Goal: Information Seeking & Learning: Learn about a topic

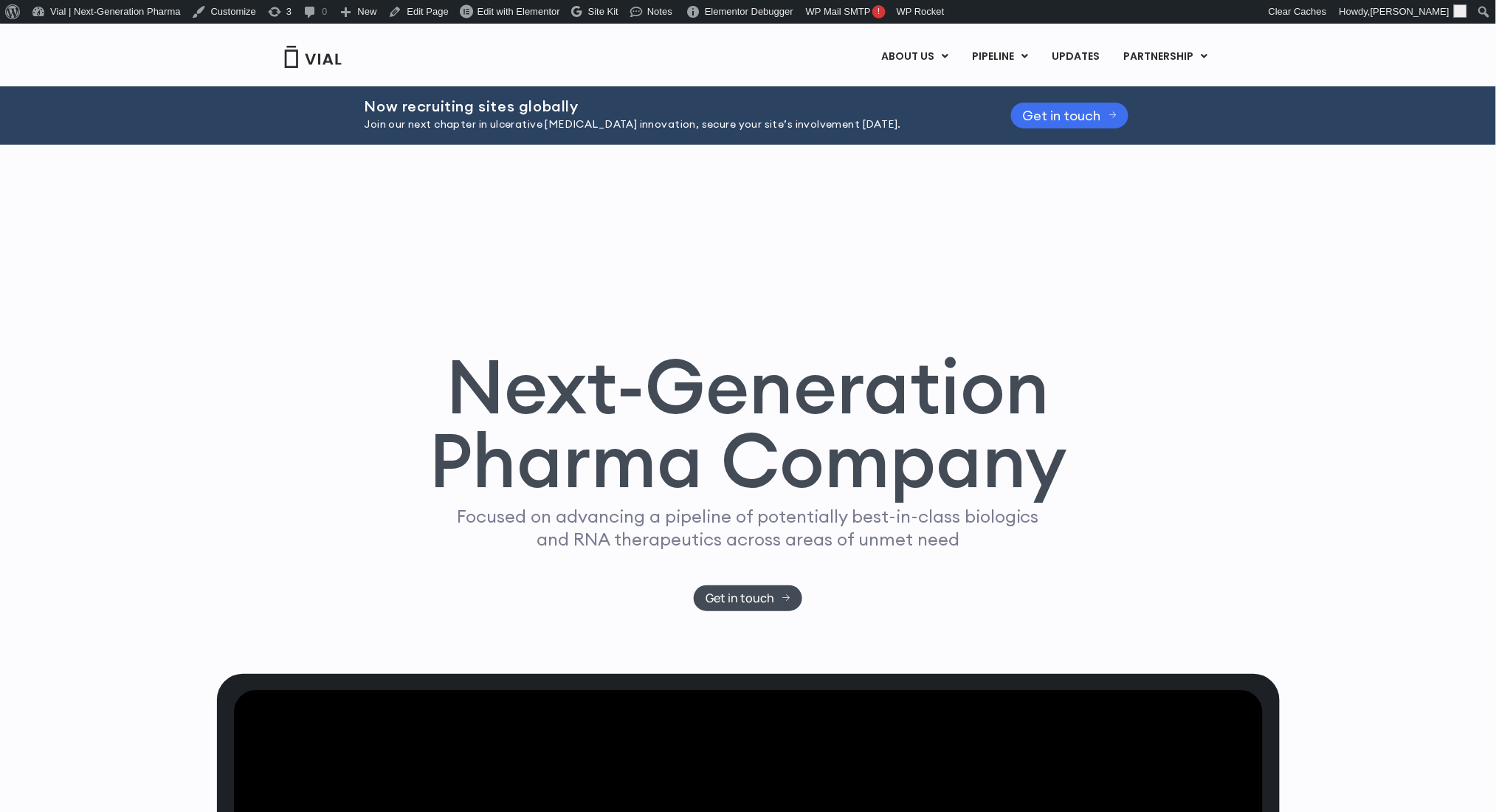
click at [1070, 116] on span "Get in touch" at bounding box center [1062, 115] width 79 height 11
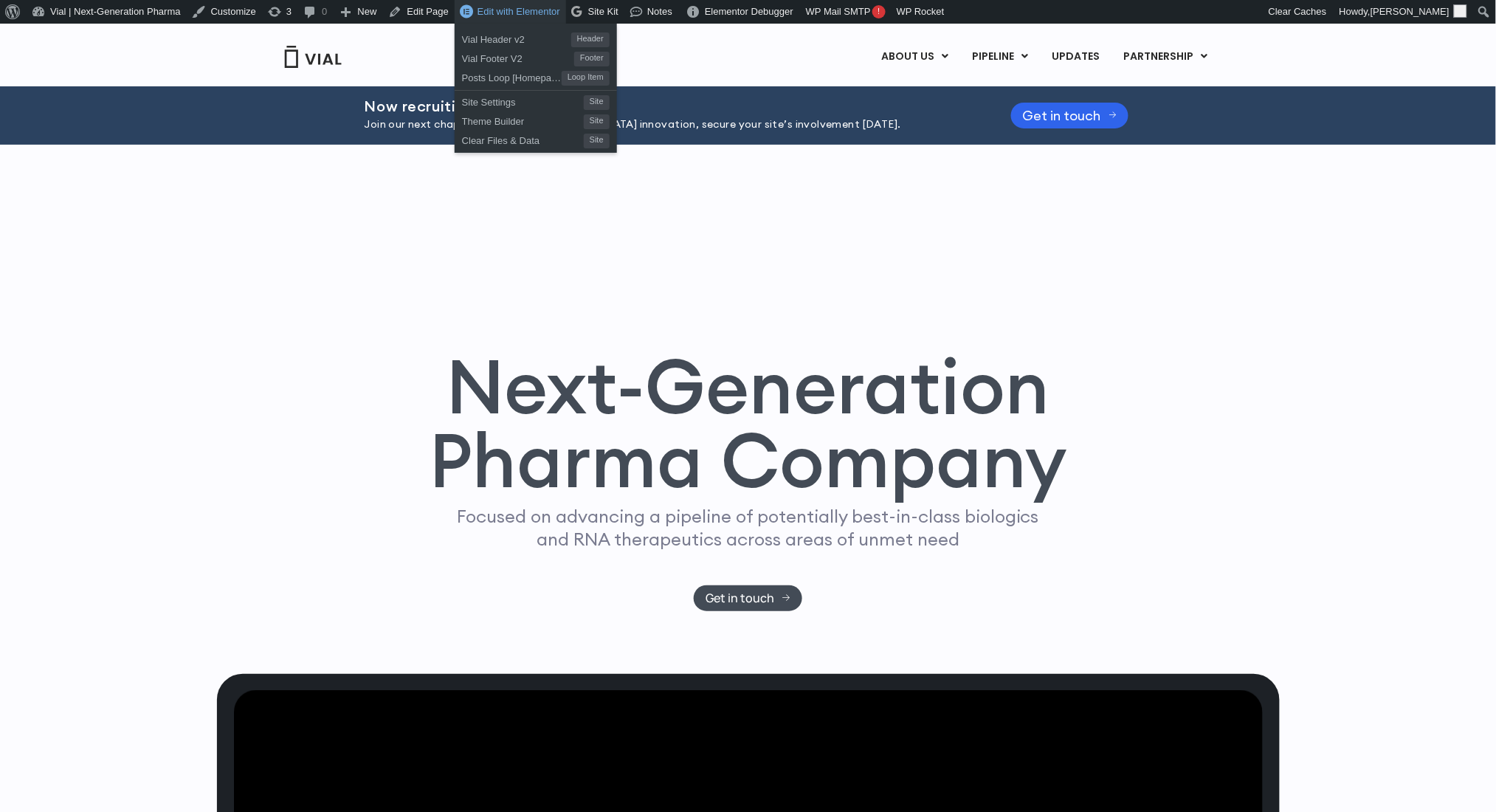
click at [503, 12] on span "Edit with Elementor" at bounding box center [518, 11] width 83 height 11
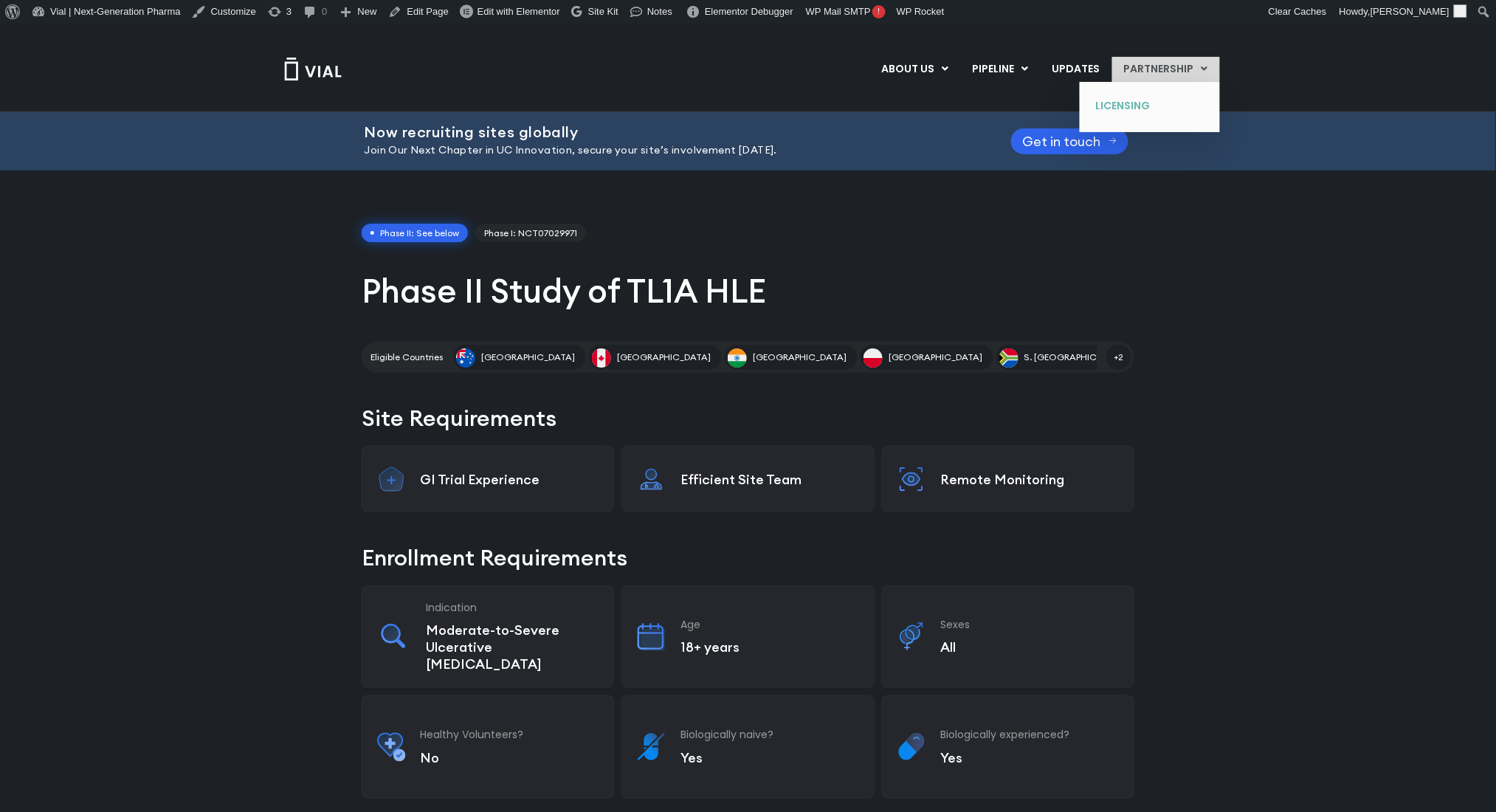
click at [1132, 113] on link "LICENSING" at bounding box center [1139, 106] width 108 height 24
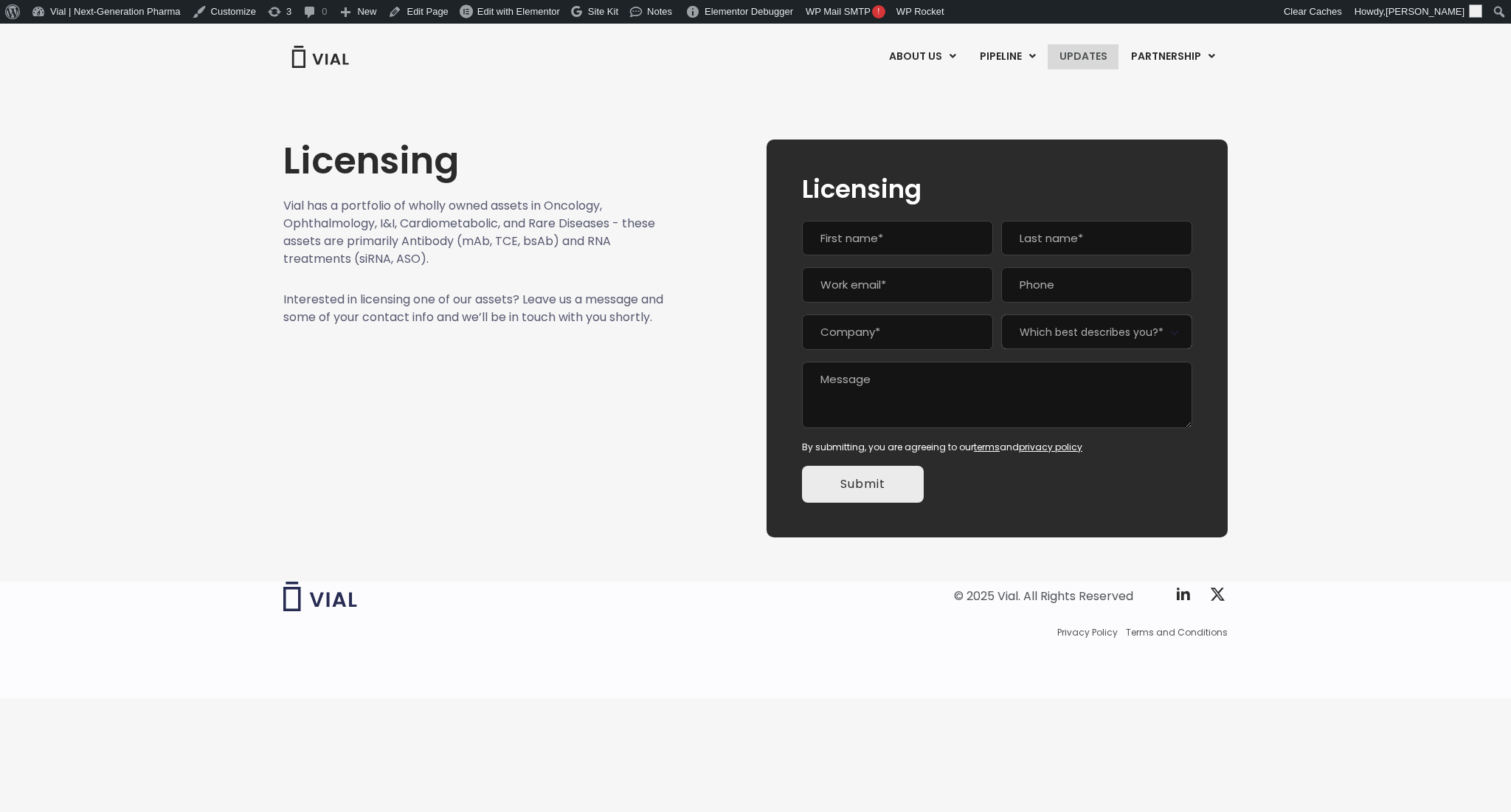
click at [1084, 61] on link "UPDATES" at bounding box center [1083, 56] width 71 height 25
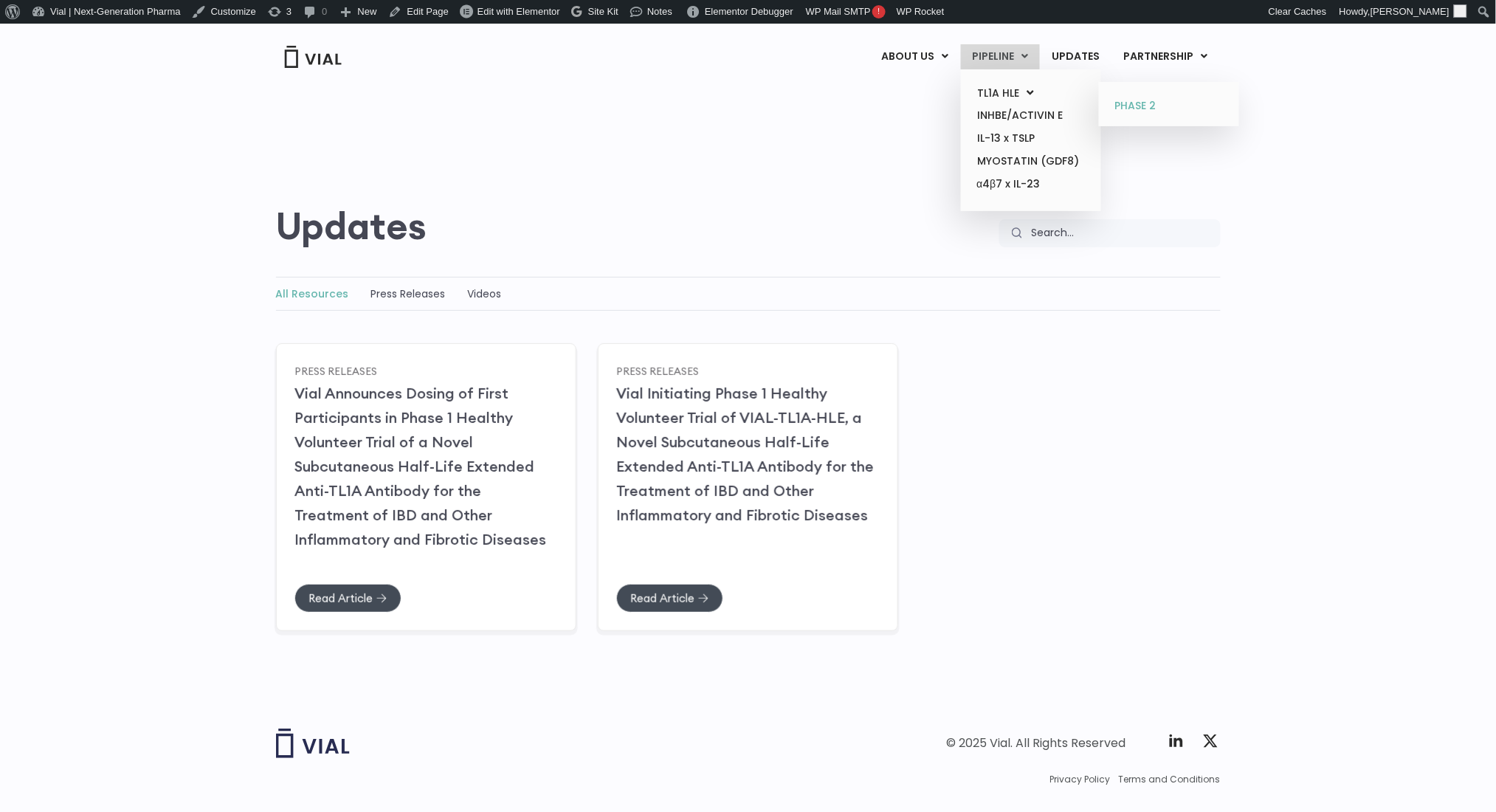
click at [1128, 98] on link "PHASE 2" at bounding box center [1169, 106] width 129 height 24
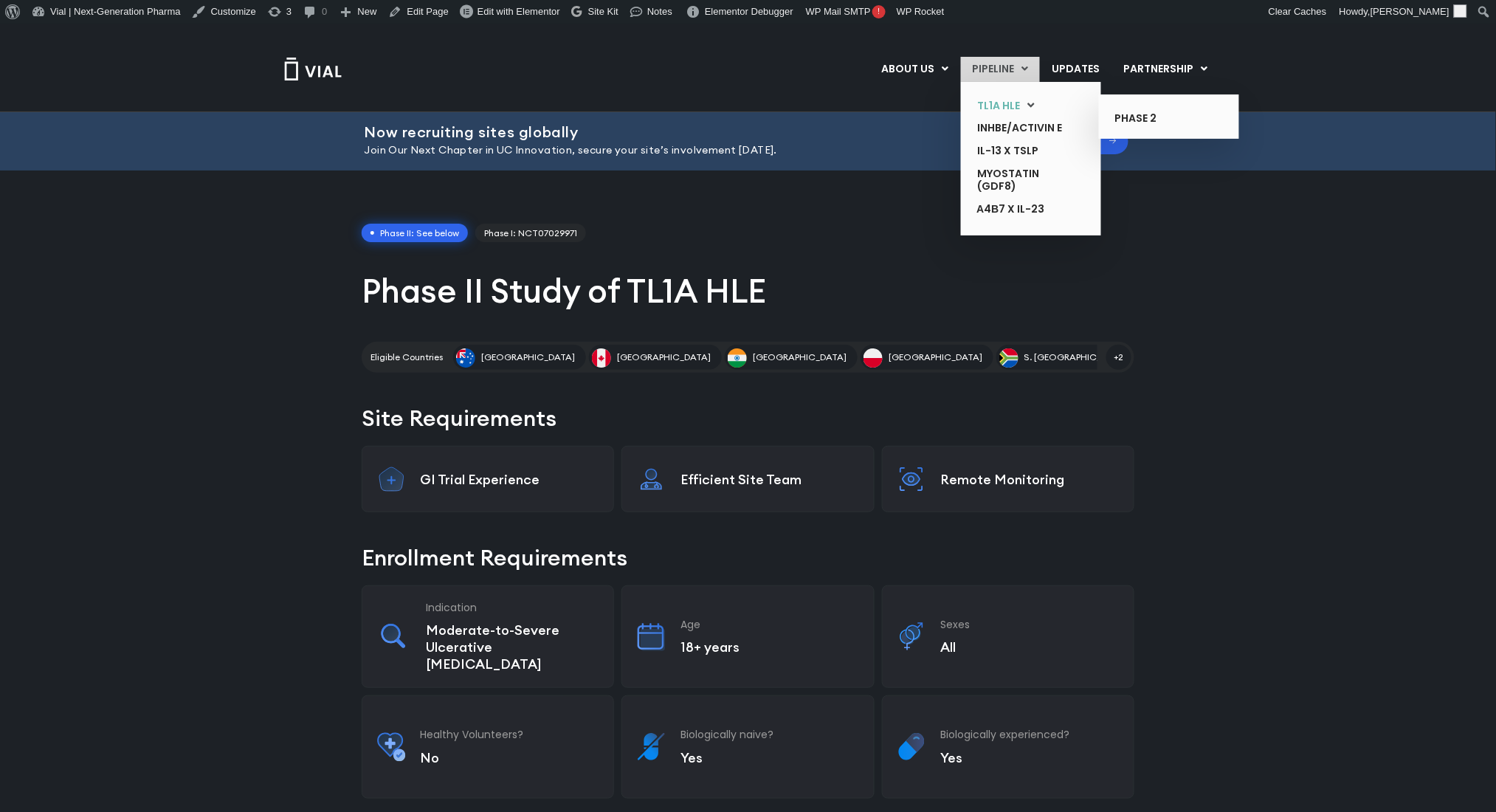
click at [1024, 102] on link "TL1A HLE" at bounding box center [1020, 106] width 108 height 23
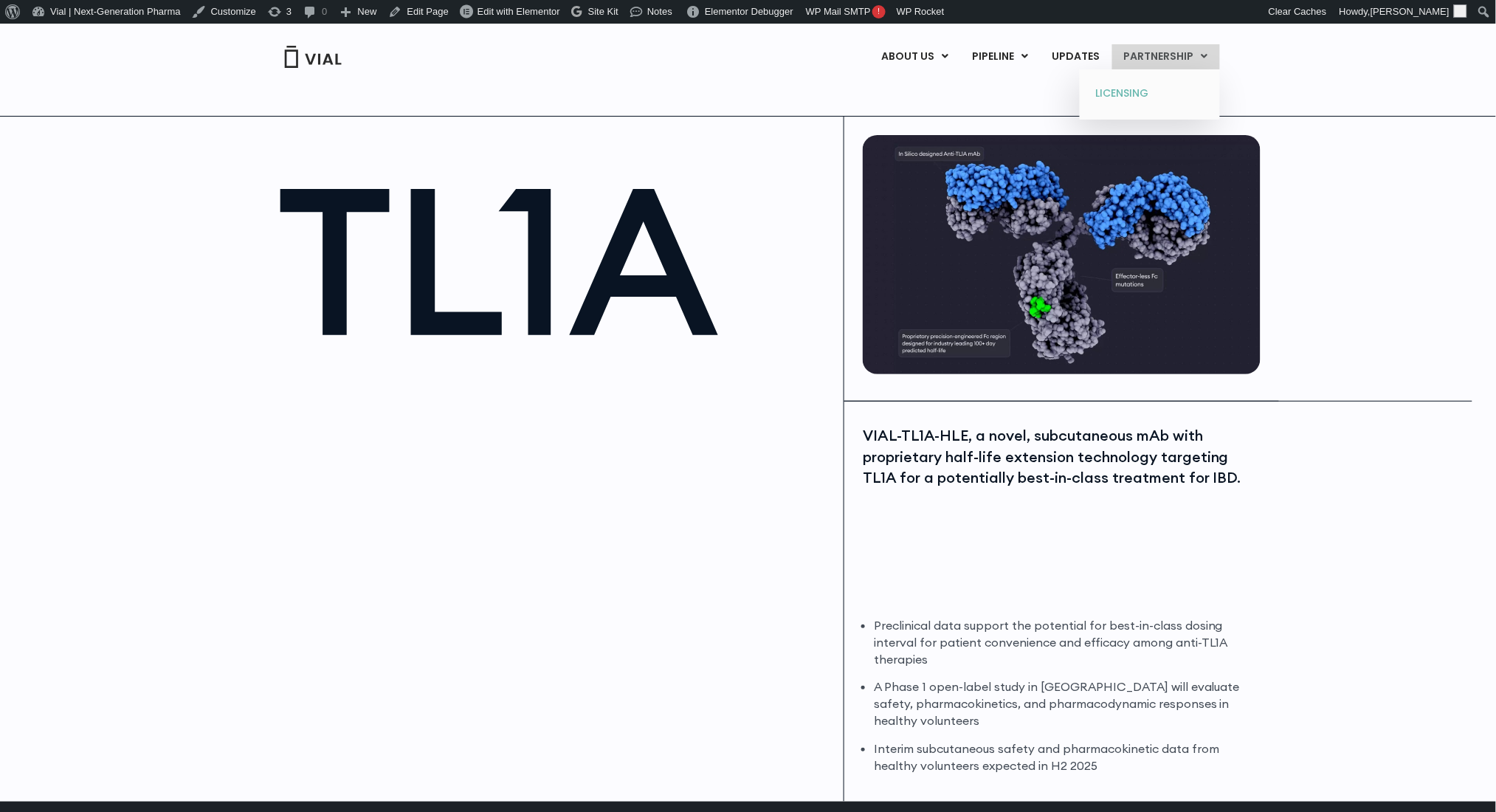
click at [1115, 93] on link "LICENSING" at bounding box center [1150, 93] width 129 height 24
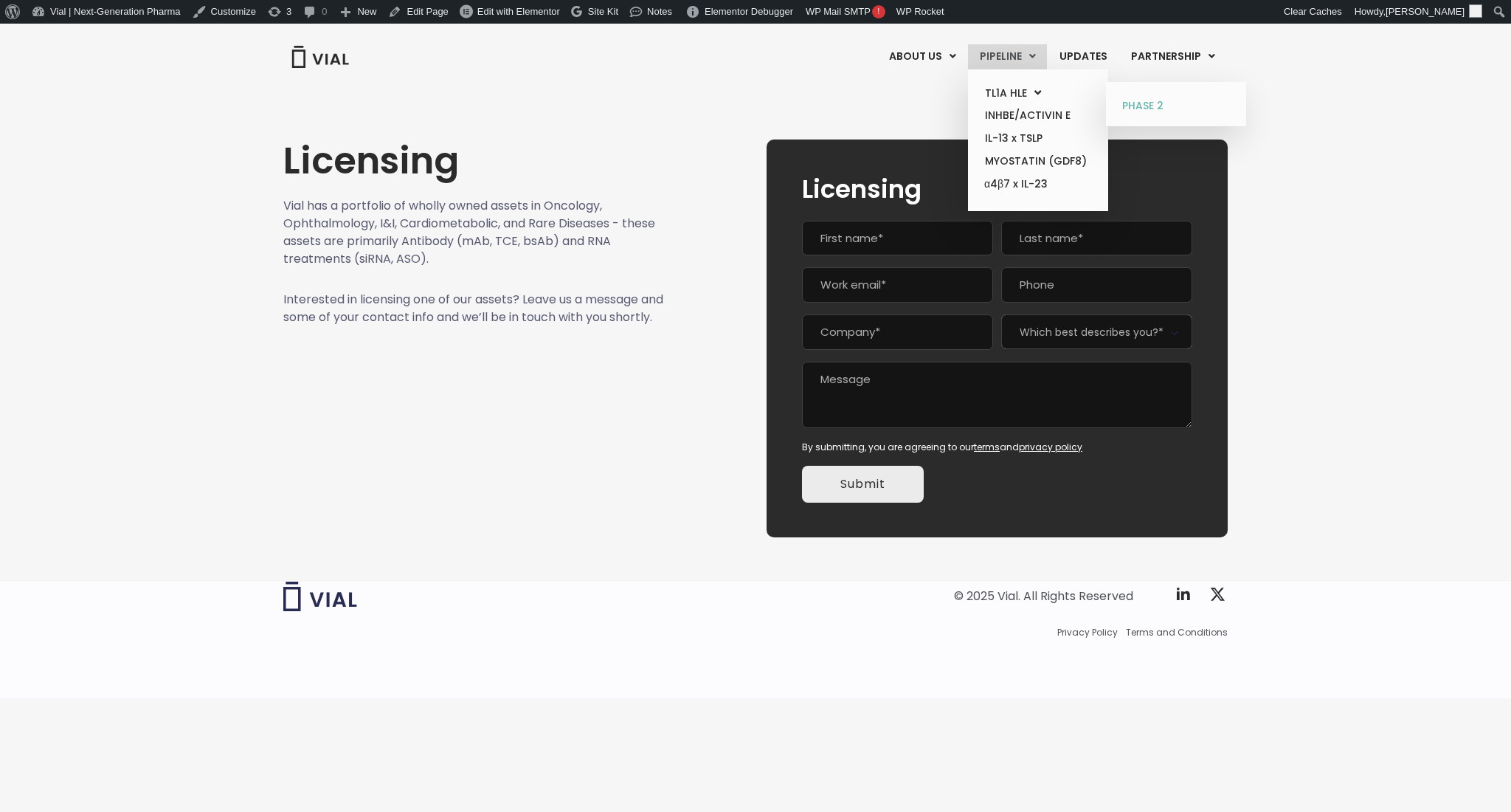
click at [1132, 107] on link "PHASE 2" at bounding box center [1176, 106] width 129 height 24
click at [1052, 111] on link "INHBE/ACTIVIN E" at bounding box center [1038, 115] width 129 height 23
click at [1040, 139] on link "IL-13 x TSLP" at bounding box center [1038, 138] width 129 height 23
click at [1040, 159] on link "MYOSTATIN (GDF8)" at bounding box center [1038, 161] width 129 height 23
click at [1041, 187] on link "α4β7 x IL-23" at bounding box center [1038, 184] width 129 height 24
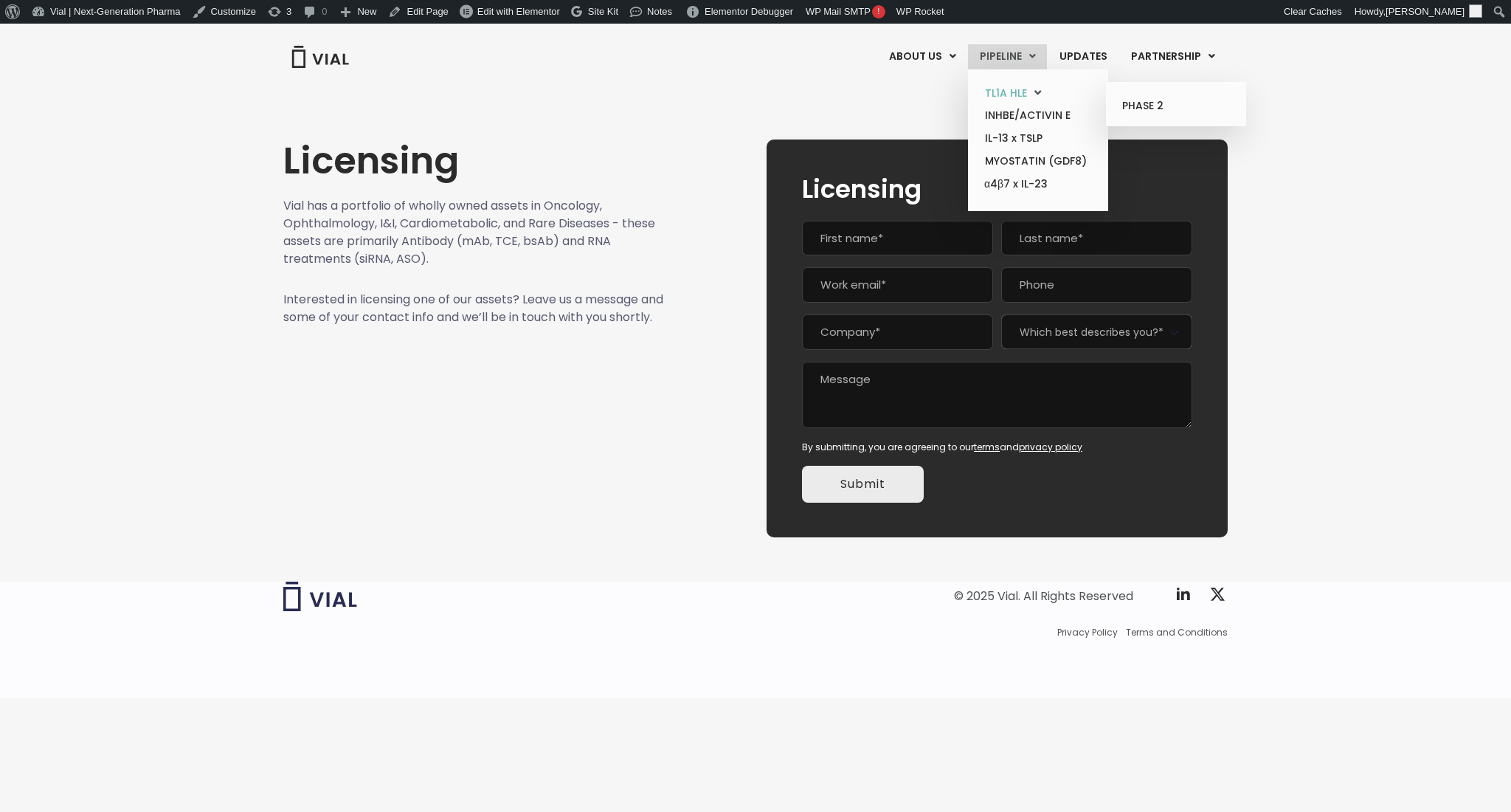
click at [1029, 92] on link "TL1A HLE" at bounding box center [1038, 93] width 129 height 23
click at [1140, 103] on link "PHASE 2" at bounding box center [1176, 106] width 129 height 24
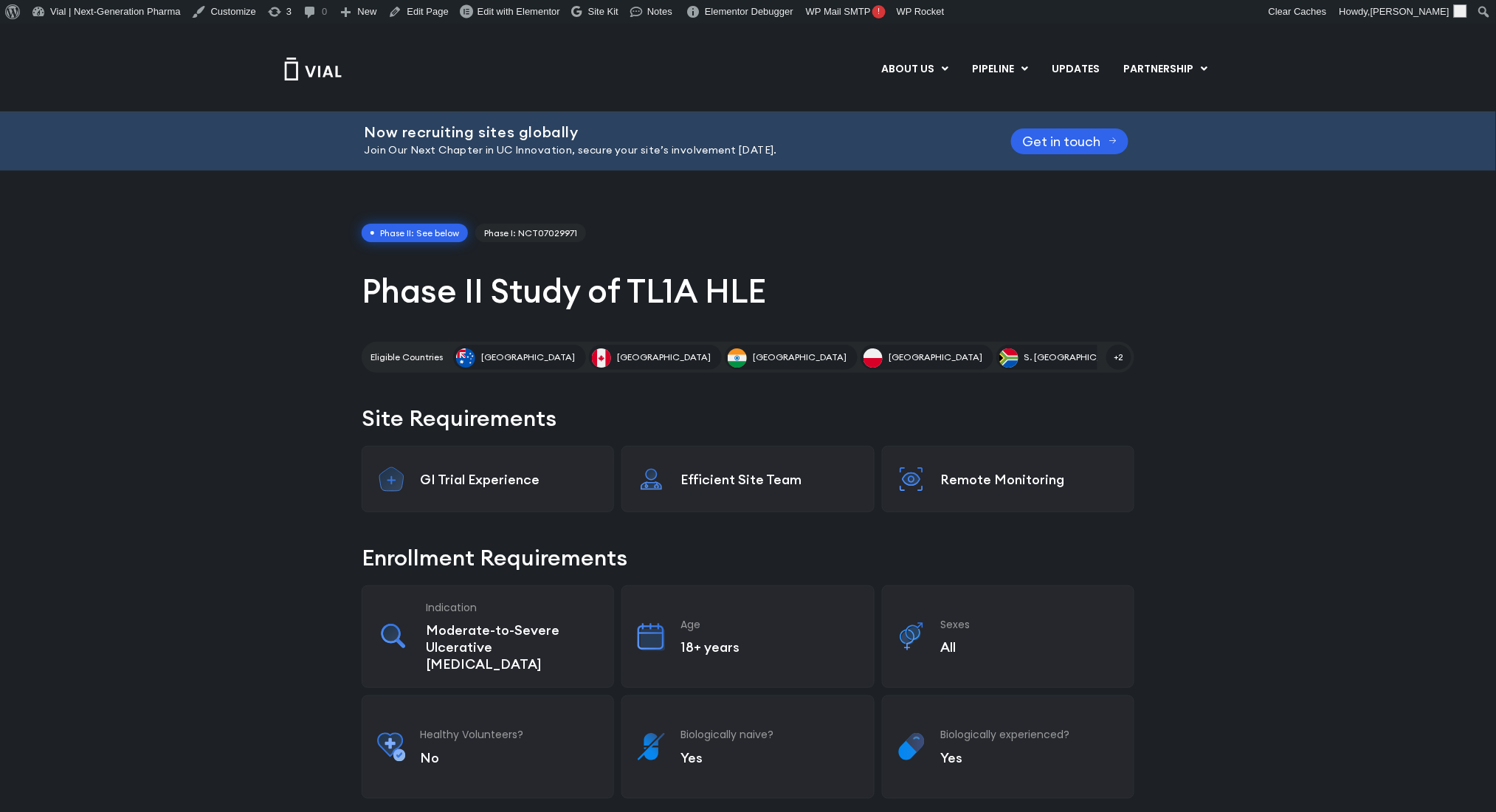
click at [296, 66] on img at bounding box center [313, 69] width 59 height 23
click at [477, 4] on link "Edit with Elementor" at bounding box center [510, 11] width 111 height 24
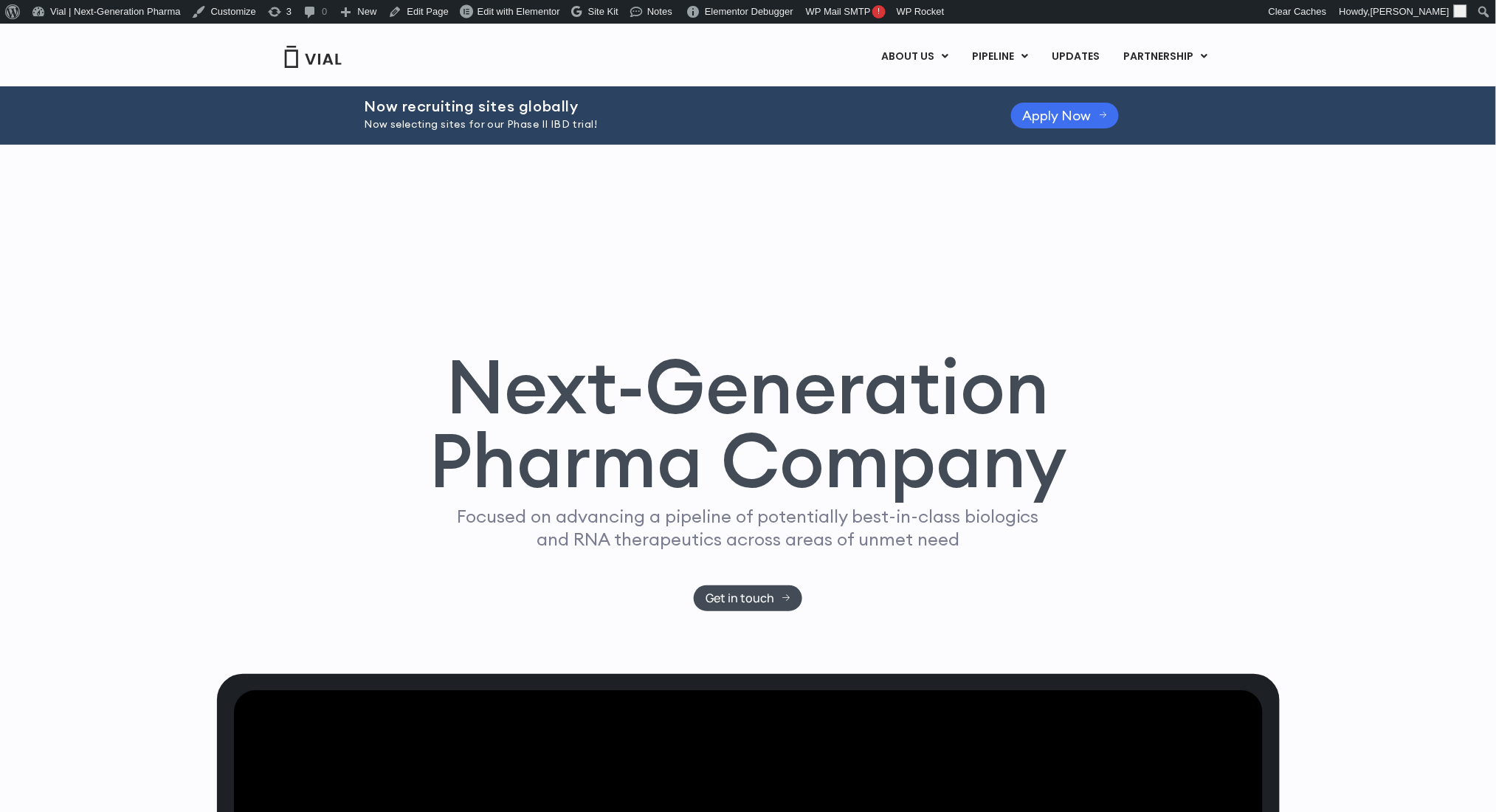
click at [1051, 118] on span "Apply Now" at bounding box center [1057, 115] width 69 height 11
click at [1155, 225] on div "Next-Generation Pharma Company Focused on advancing a pipeline of potentially b…" at bounding box center [748, 409] width 1063 height 529
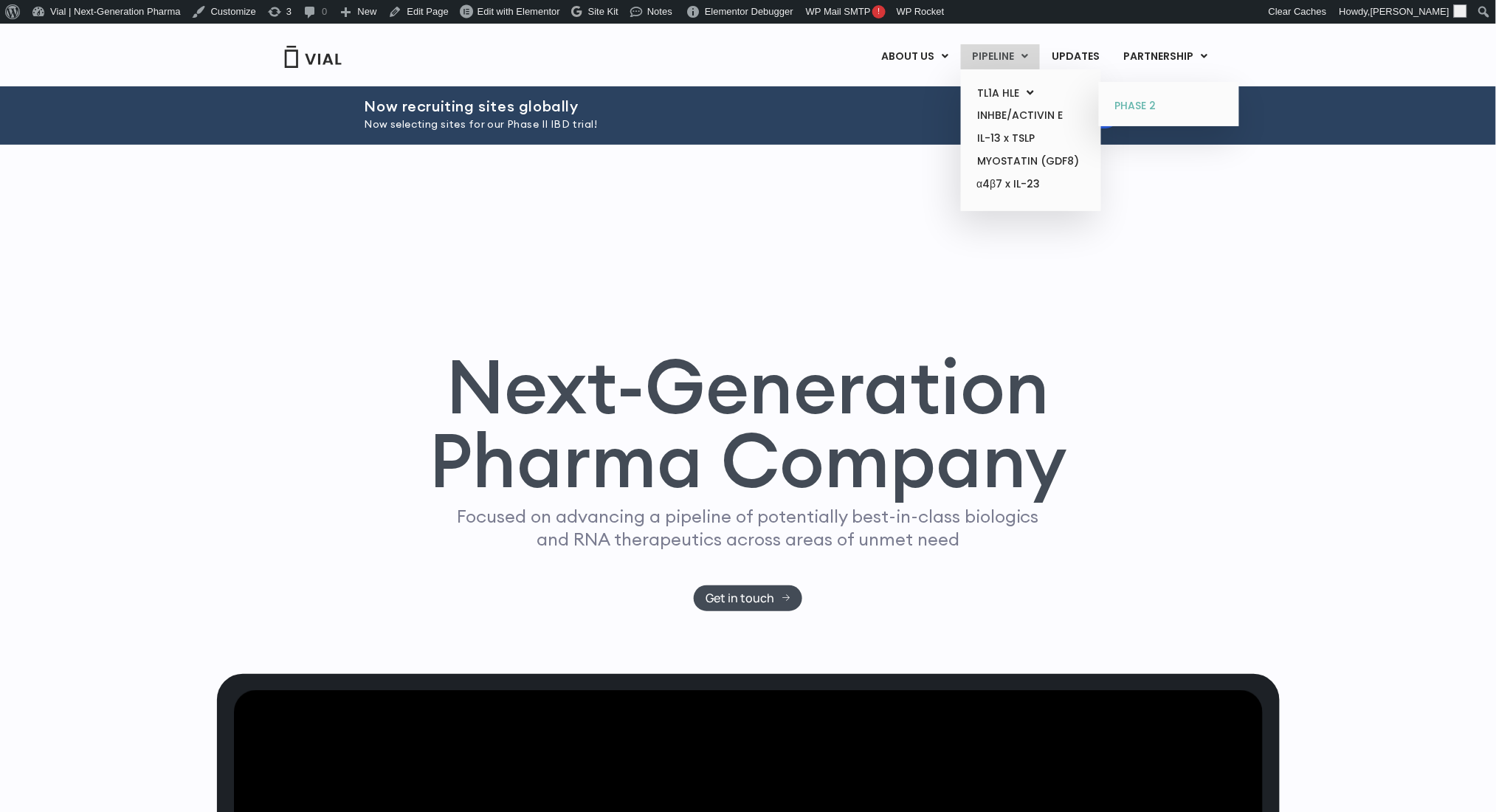
click at [1137, 99] on link "PHASE 2" at bounding box center [1169, 106] width 129 height 24
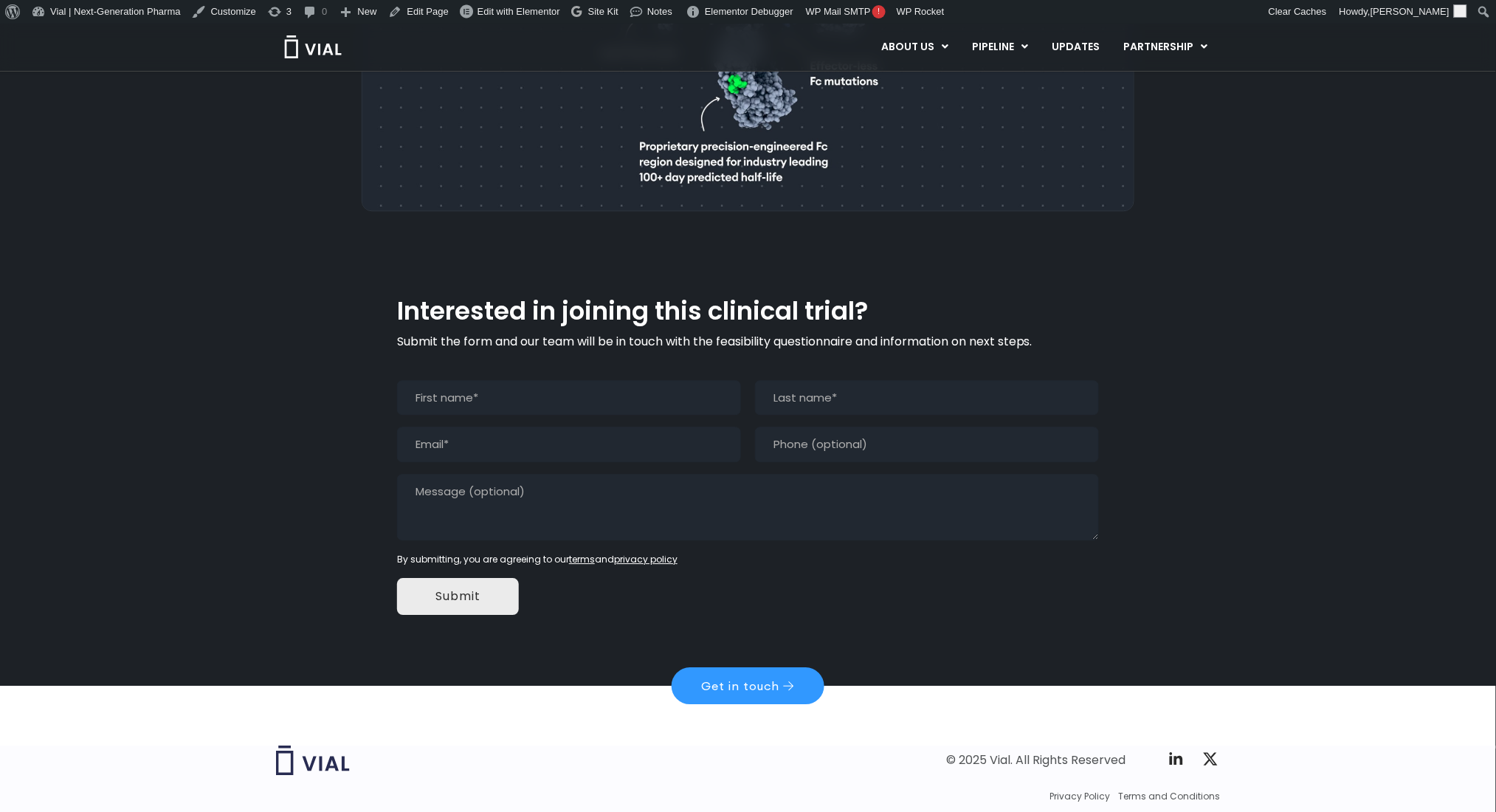
scroll to position [1240, 0]
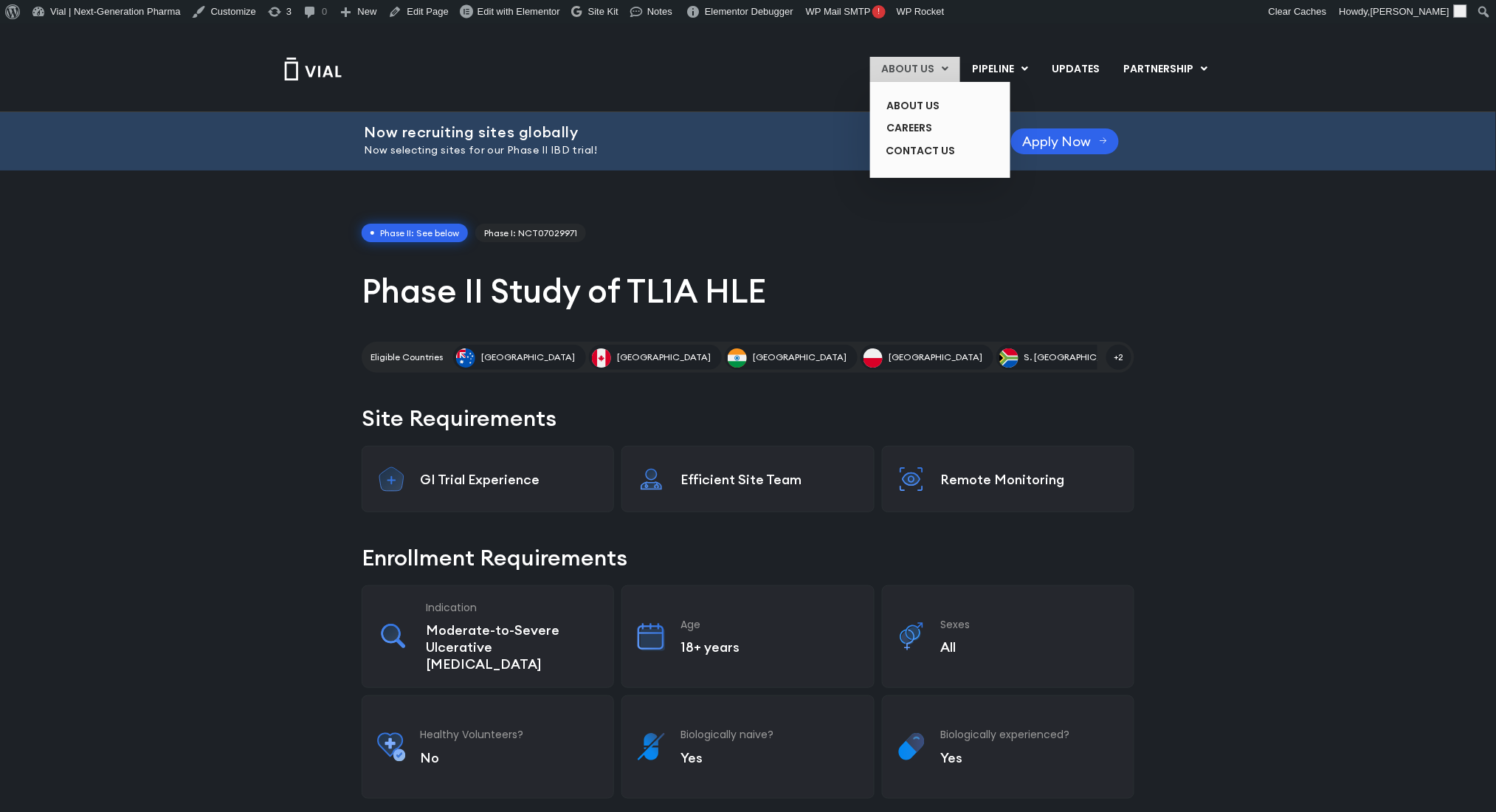
click at [912, 77] on link "ABOUT US" at bounding box center [915, 69] width 90 height 25
click at [921, 101] on link "ABOUT US" at bounding box center [929, 106] width 108 height 23
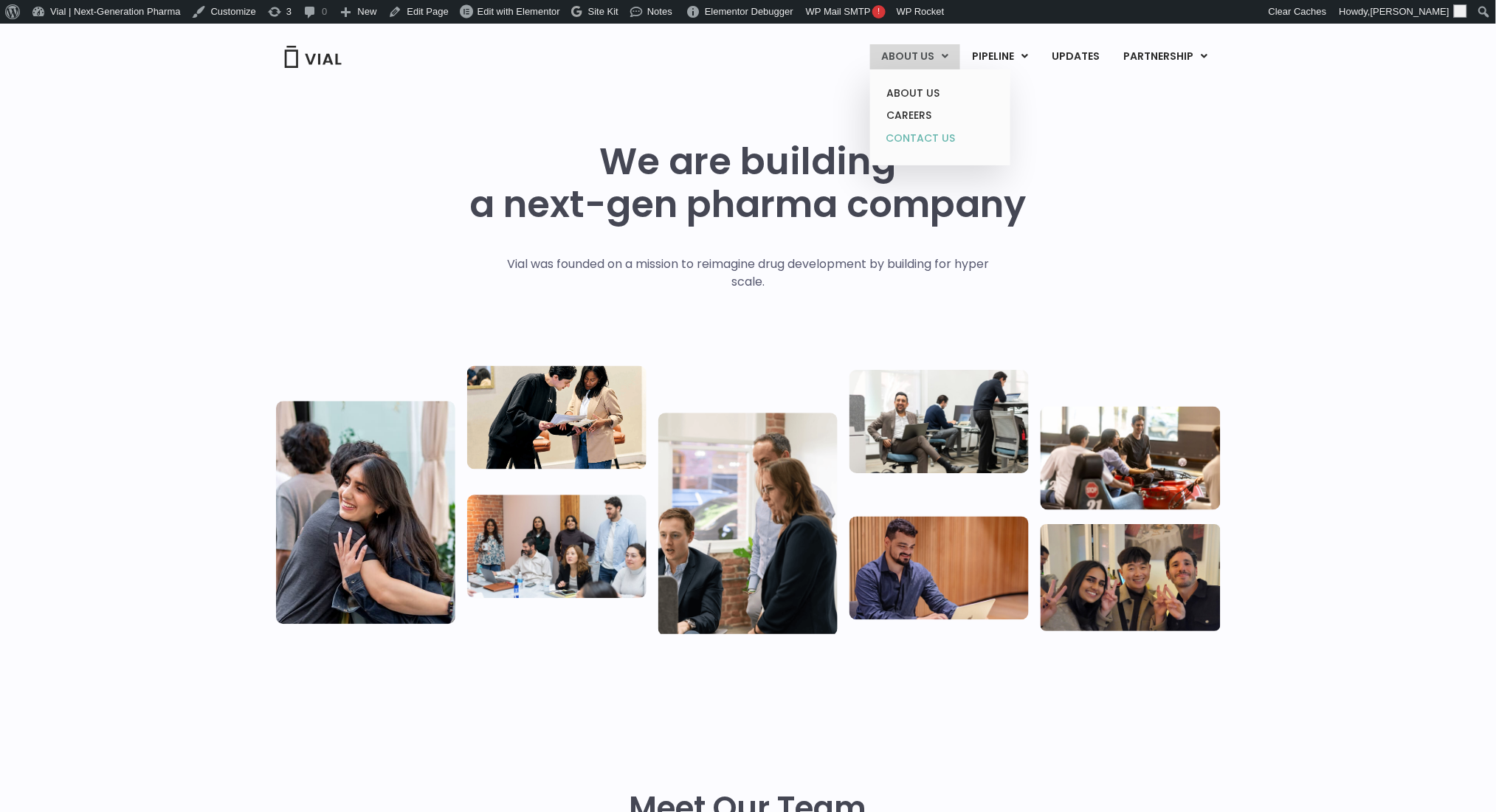
click at [933, 151] on link "CONTACT US" at bounding box center [940, 138] width 129 height 24
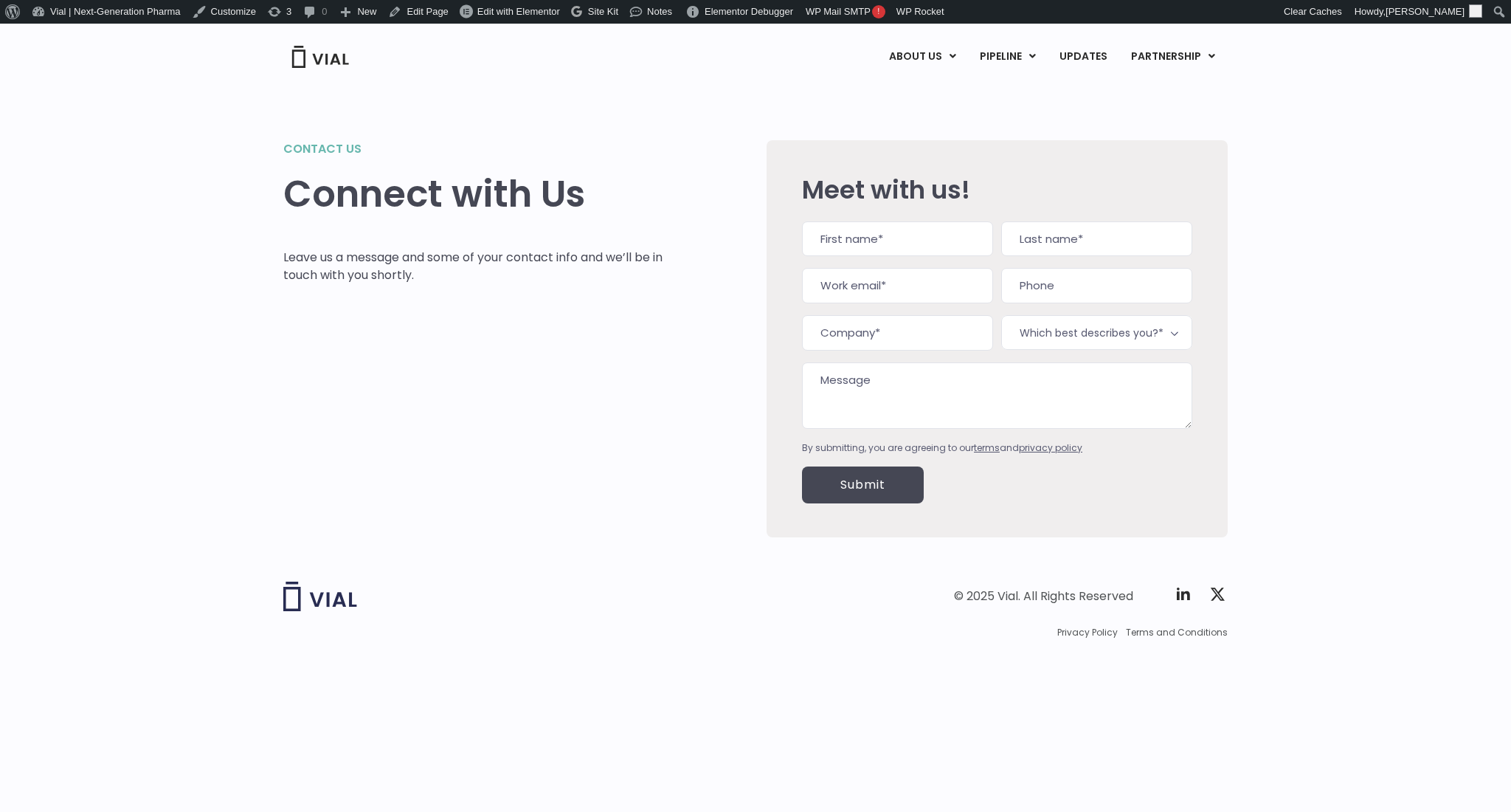
click at [311, 65] on img at bounding box center [320, 56] width 59 height 22
